Goal: Information Seeking & Learning: Learn about a topic

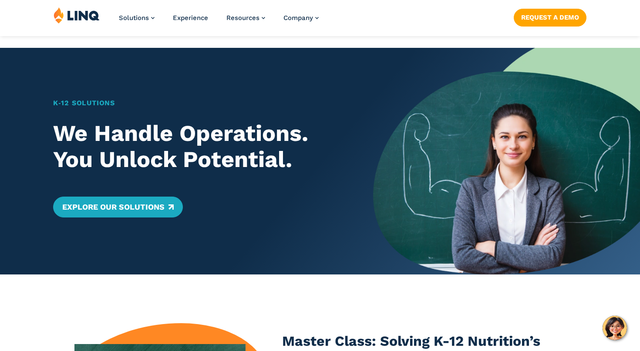
scroll to position [236, 0]
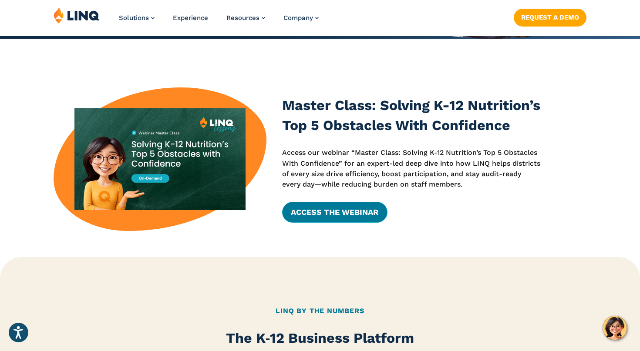
click at [323, 214] on link "Access the Webinar" at bounding box center [334, 212] width 105 height 21
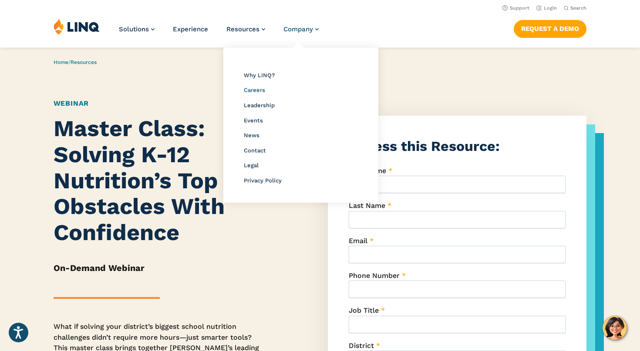
click at [259, 91] on span "Careers" at bounding box center [254, 90] width 21 height 7
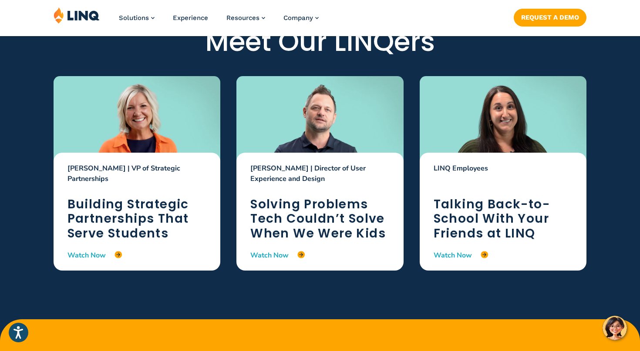
scroll to position [1291, 0]
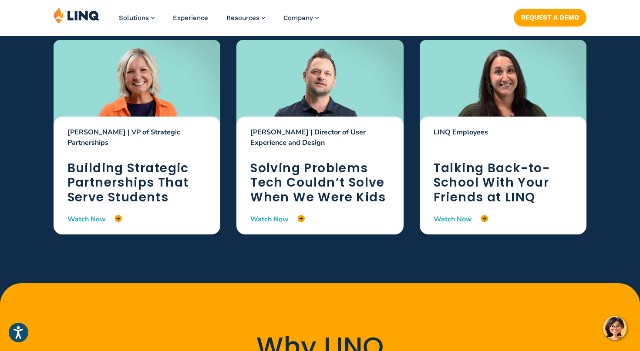
click at [277, 221] on link "Watch Now" at bounding box center [277, 220] width 54 height 10
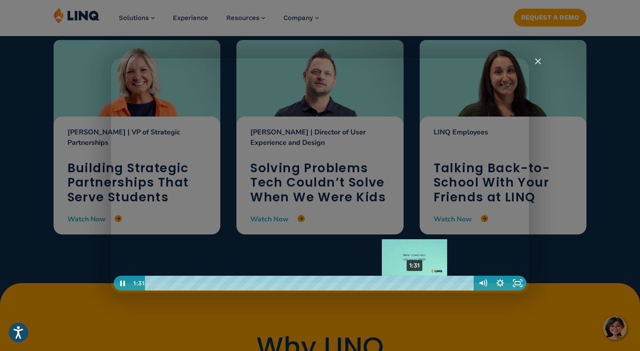
click at [415, 282] on div "1:31" at bounding box center [311, 283] width 318 height 15
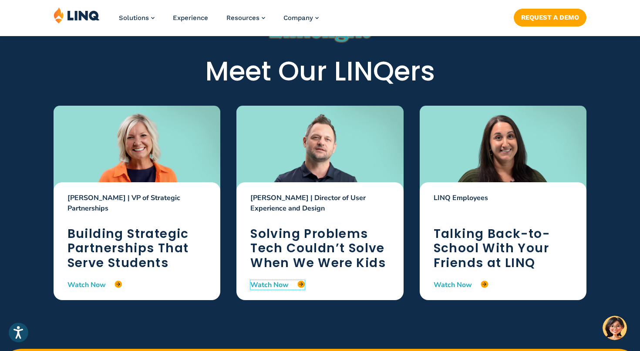
scroll to position [1226, 0]
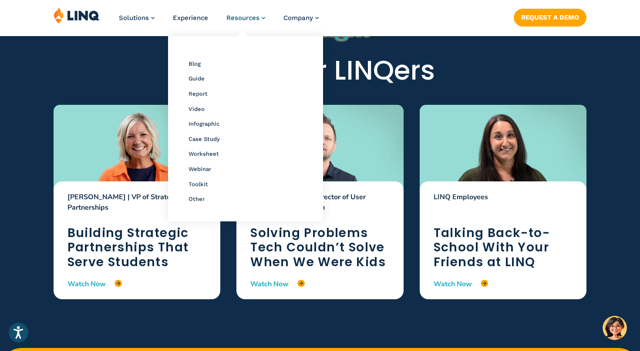
click at [243, 17] on span "Resources" at bounding box center [242, 18] width 33 height 8
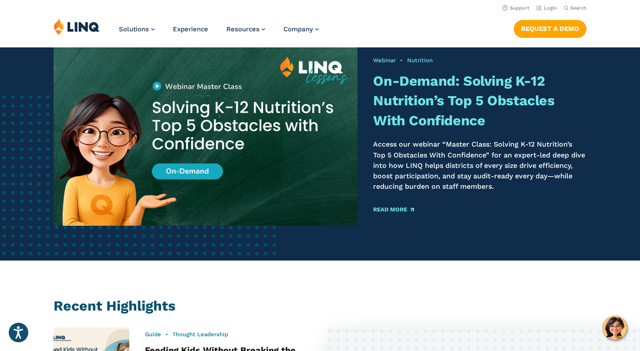
scroll to position [95, 0]
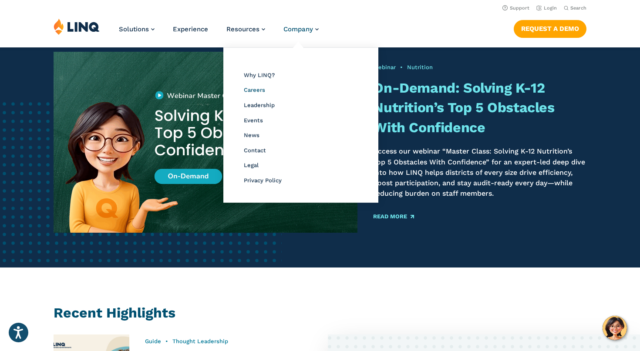
click at [261, 91] on span "Careers" at bounding box center [254, 90] width 21 height 7
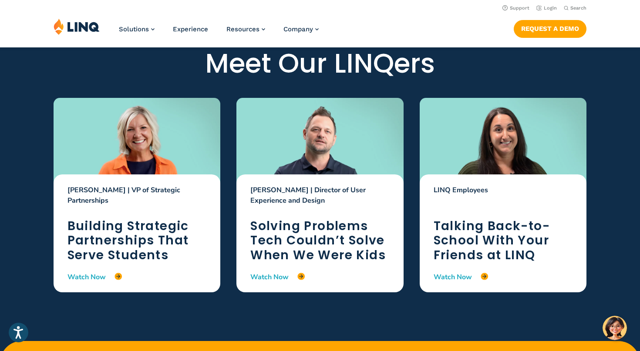
scroll to position [1231, 0]
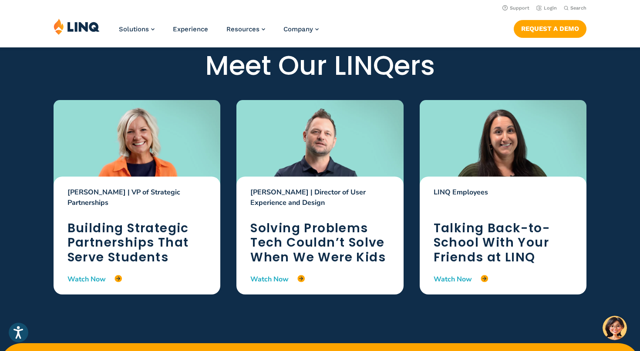
click at [90, 28] on img at bounding box center [77, 26] width 46 height 17
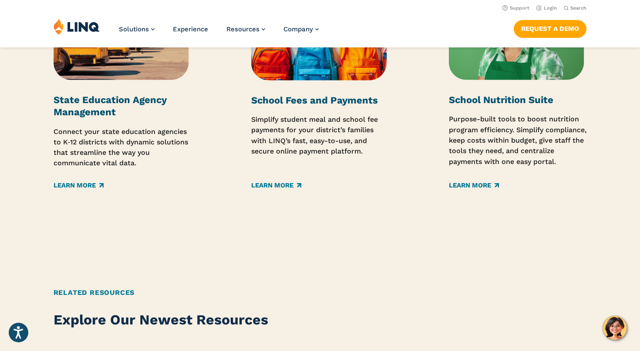
scroll to position [1422, 0]
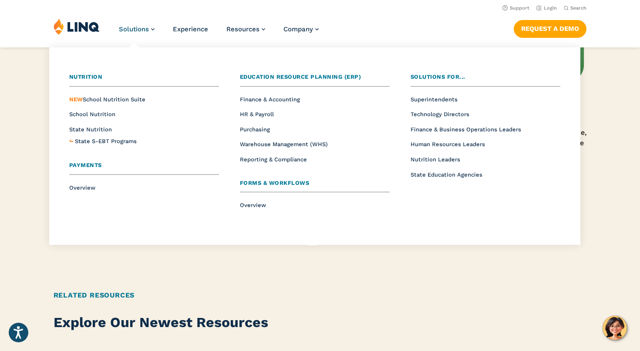
click at [95, 80] on span "Nutrition" at bounding box center [86, 77] width 34 height 7
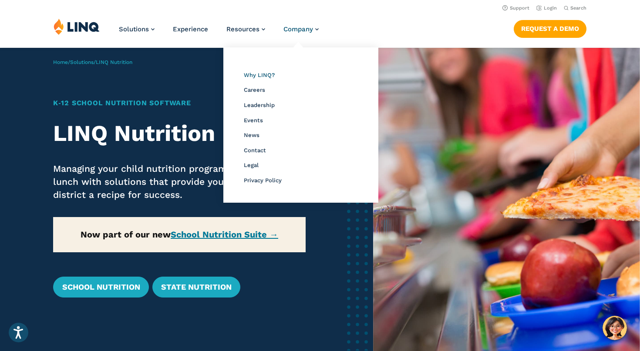
click at [268, 77] on span "Why LINQ?" at bounding box center [259, 75] width 31 height 7
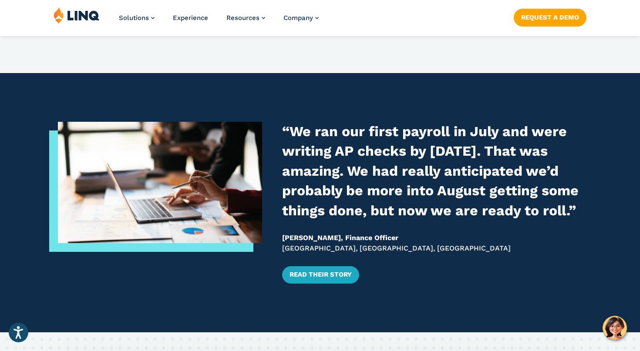
scroll to position [1080, 0]
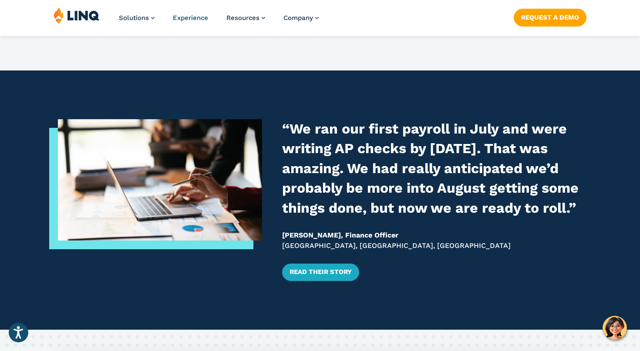
click at [196, 20] on span "Experience" at bounding box center [190, 18] width 35 height 8
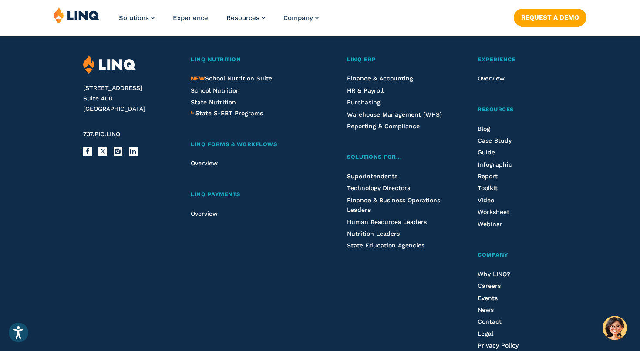
scroll to position [2448, 0]
click at [249, 109] on span "State S-EBT Programs" at bounding box center [230, 112] width 68 height 7
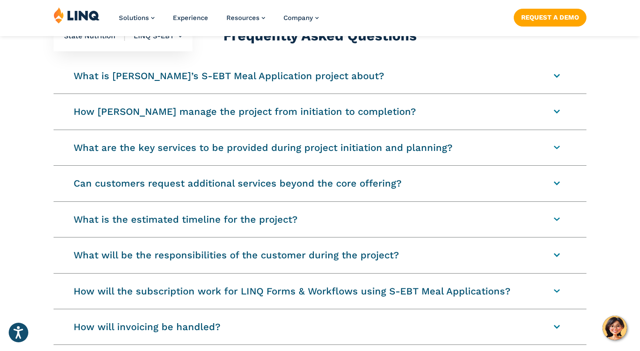
scroll to position [1037, 0]
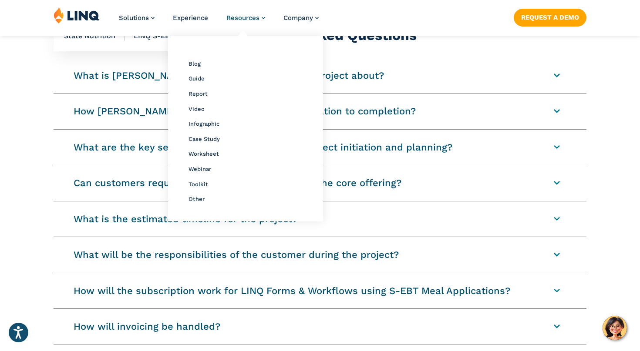
click at [243, 17] on span "Resources" at bounding box center [242, 18] width 33 height 8
